Goal: Task Accomplishment & Management: Manage account settings

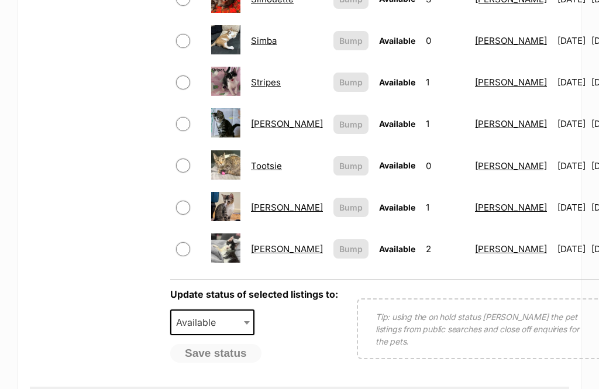
scroll to position [668, 0]
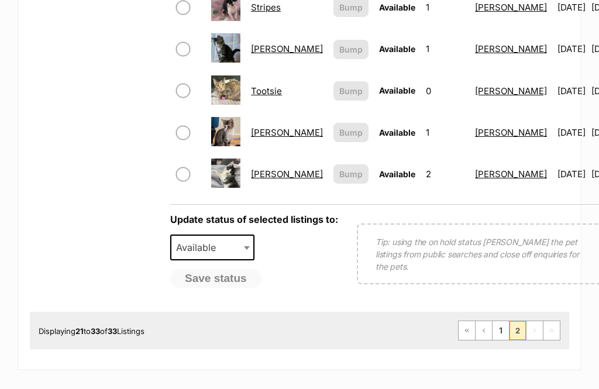
click at [504, 324] on link "1" at bounding box center [501, 330] width 16 height 19
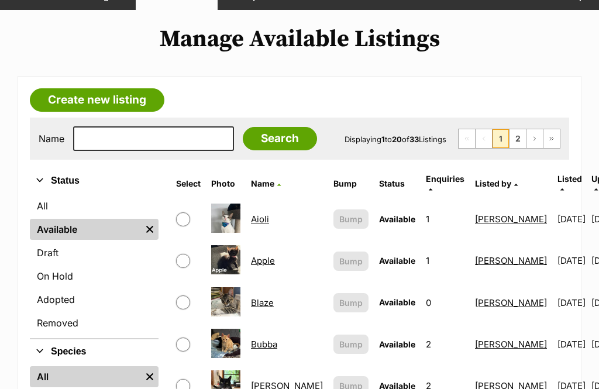
click at [261, 255] on link "Apple" at bounding box center [263, 260] width 24 height 11
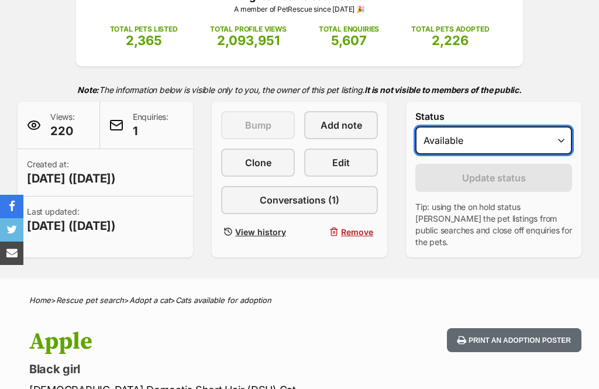
click at [540, 140] on select "Draft - not available as listing has enquires Available On hold Adopted" at bounding box center [493, 140] width 157 height 28
select select "on_hold"
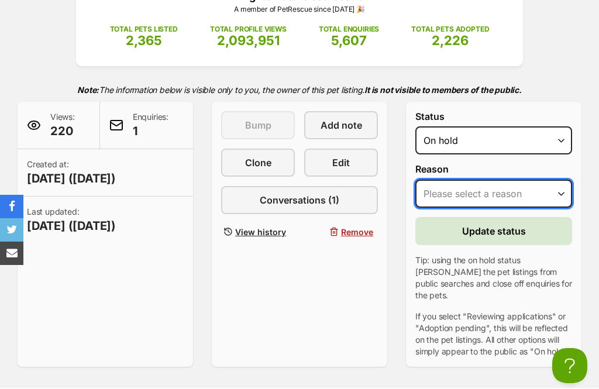
click at [527, 194] on select "Please select a reason Medical reasons Reviewing applications Adoption pending …" at bounding box center [493, 194] width 157 height 28
select select "adoption_pending"
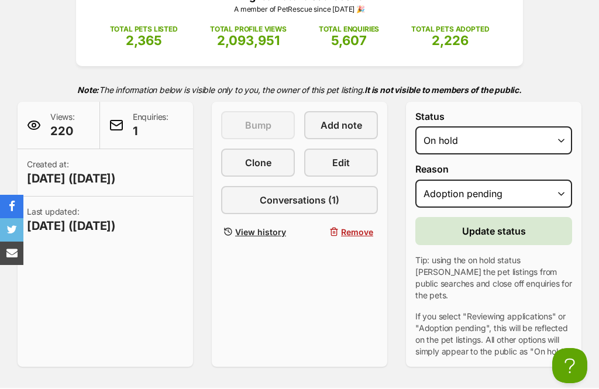
click at [521, 229] on span "Update status" at bounding box center [494, 231] width 64 height 14
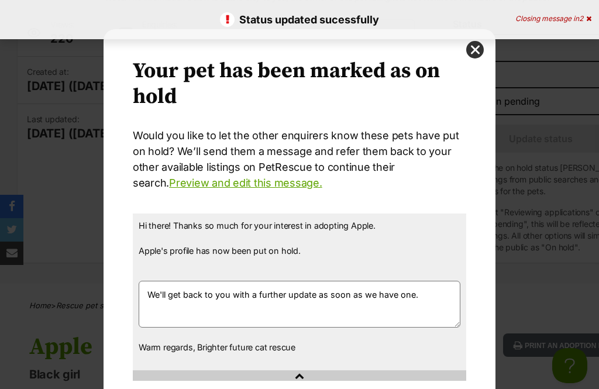
scroll to position [83, 0]
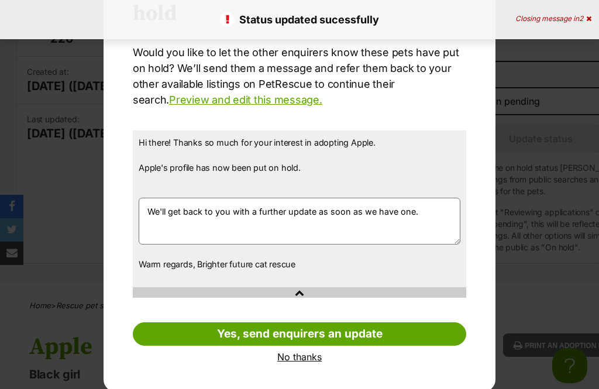
click at [295, 356] on link "No thanks" at bounding box center [300, 357] width 334 height 11
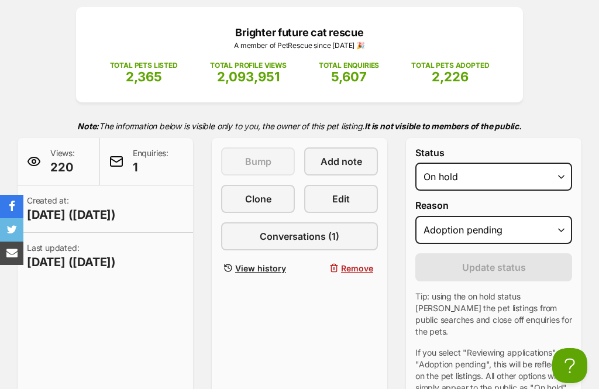
scroll to position [0, 0]
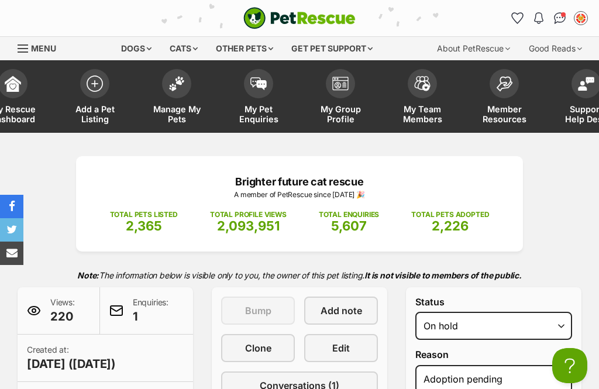
click at [169, 95] on link "Manage My Pets" at bounding box center [177, 98] width 82 height 70
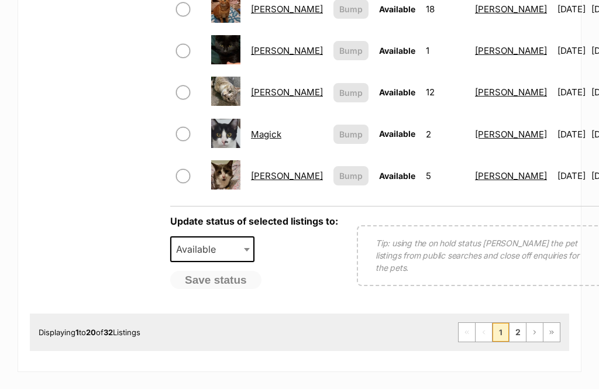
scroll to position [1068, 0]
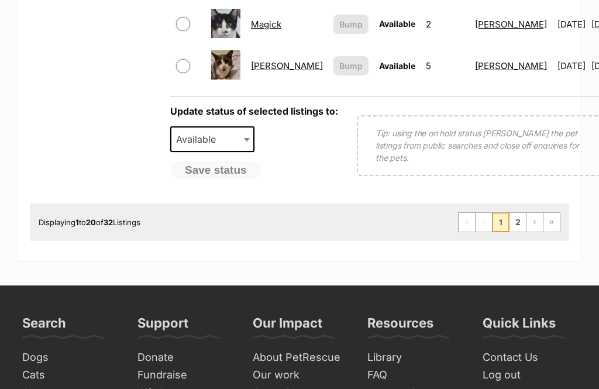
click at [521, 221] on link "2" at bounding box center [518, 222] width 16 height 19
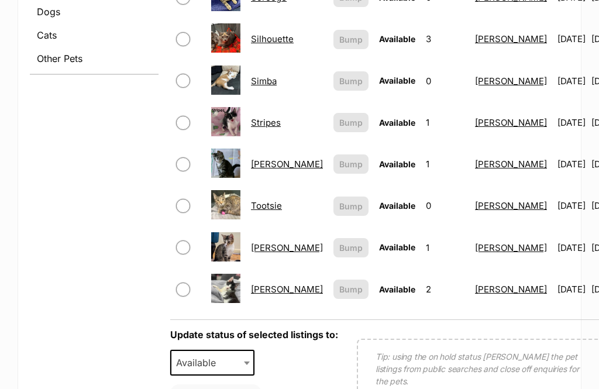
scroll to position [517, 0]
